Goal: Entertainment & Leisure: Consume media (video, audio)

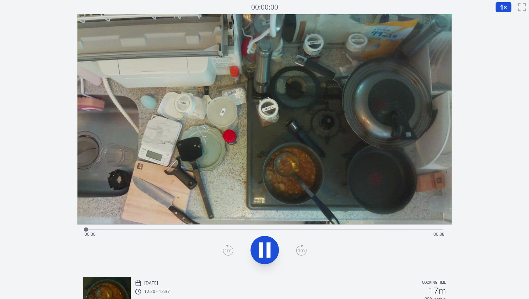
click at [499, 10] on button "1 ×" at bounding box center [504, 7] width 16 height 11
click at [502, 63] on li "2×" at bounding box center [506, 62] width 20 height 11
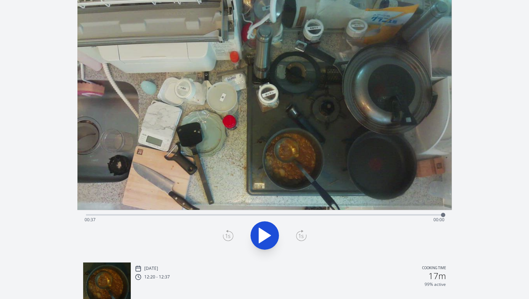
scroll to position [4, 0]
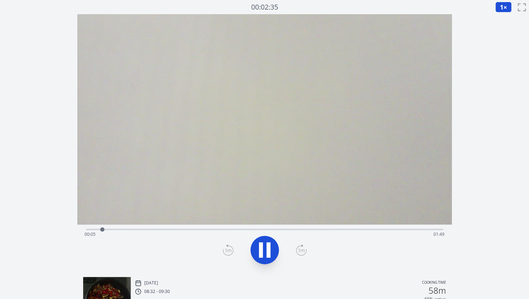
click at [503, 9] on span "1" at bounding box center [502, 7] width 4 height 9
click at [504, 63] on li "2×" at bounding box center [506, 62] width 20 height 11
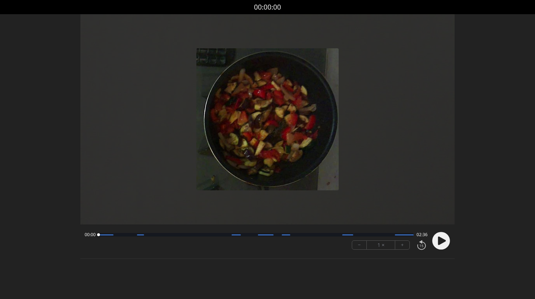
click at [437, 242] on circle at bounding box center [441, 241] width 18 height 18
click at [401, 246] on button "+" at bounding box center [402, 245] width 14 height 9
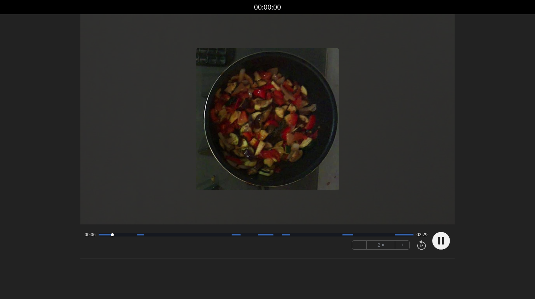
click at [401, 246] on button "+" at bounding box center [402, 245] width 14 height 9
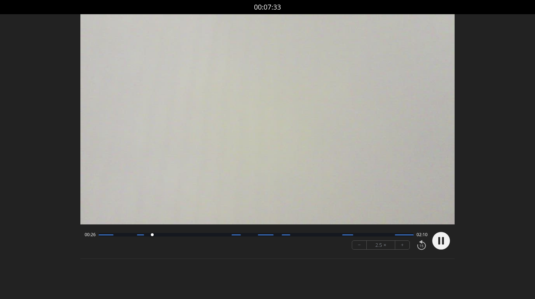
click at [230, 234] on div at bounding box center [255, 235] width 315 height 4
click at [258, 235] on div at bounding box center [266, 235] width 16 height 1
click at [282, 235] on div at bounding box center [286, 235] width 9 height 1
click at [445, 242] on circle at bounding box center [441, 241] width 18 height 18
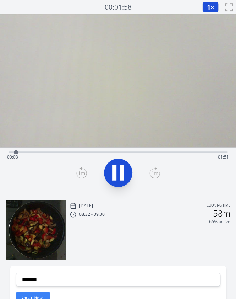
click at [111, 147] on video at bounding box center [118, 80] width 236 height 133
click at [179, 158] on div "Time elapsed: 00:05 Time remaining: 01:49" at bounding box center [118, 156] width 222 height 11
click at [117, 174] on icon at bounding box center [118, 173] width 20 height 20
click at [161, 151] on div "Time elapsed: 01:30 Time remaining: 00:24" at bounding box center [118, 156] width 222 height 11
click at [202, 152] on div "Time elapsed: 01:19 Time remaining: 00:35" at bounding box center [118, 156] width 222 height 11
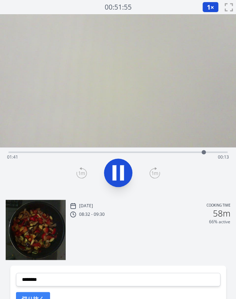
click at [207, 152] on div at bounding box center [204, 152] width 11 height 11
click at [118, 172] on icon at bounding box center [118, 173] width 20 height 20
click at [181, 150] on div "Time elapsed: 01:47 Time remaining: 00:06" at bounding box center [118, 151] width 219 height 9
click at [112, 181] on icon at bounding box center [118, 173] width 20 height 20
click at [133, 152] on div "Time elapsed: 01:33 Time remaining: 00:21" at bounding box center [118, 156] width 222 height 11
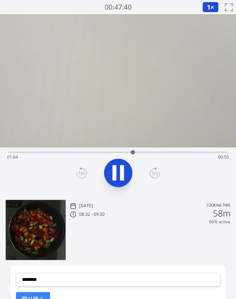
click at [116, 151] on div "Time elapsed: 01:04 Time remaining: 00:50" at bounding box center [118, 151] width 219 height 9
click at [137, 152] on div "Time elapsed: 00:57 Time remaining: 00:57" at bounding box center [118, 156] width 222 height 11
click at [119, 167] on icon at bounding box center [118, 173] width 20 height 20
